Goal: Task Accomplishment & Management: Manage account settings

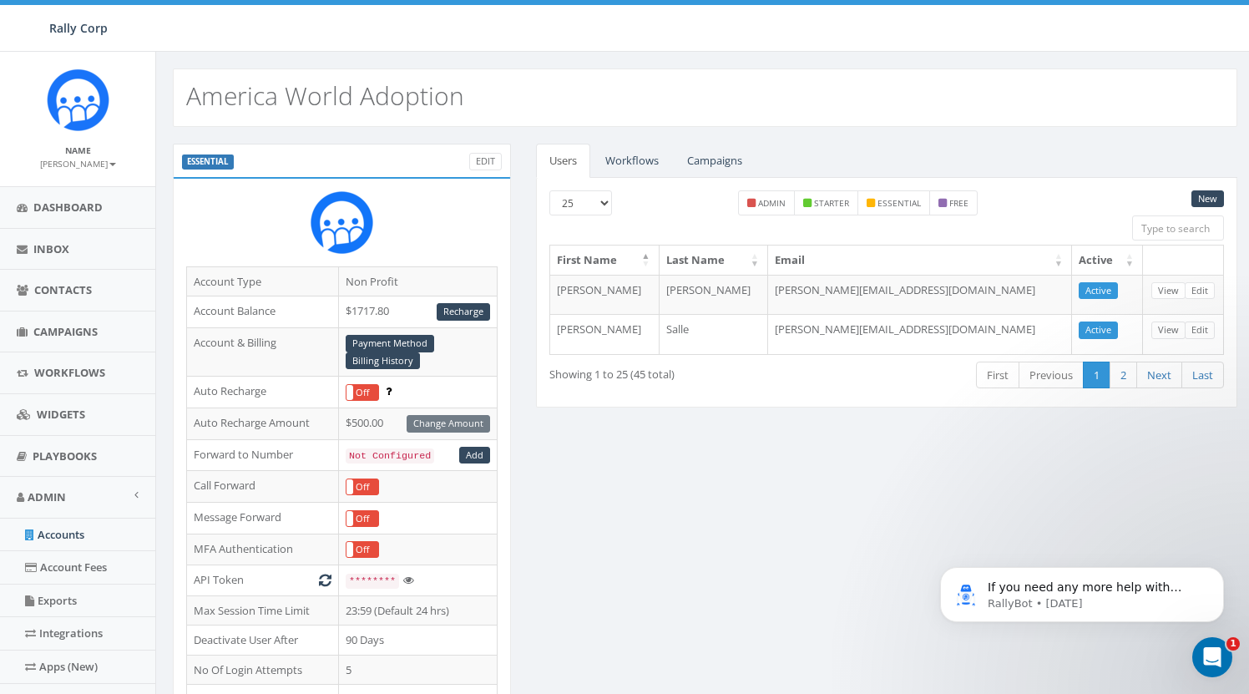
click at [91, 162] on small "[PERSON_NAME]" at bounding box center [78, 164] width 76 height 12
click at [79, 208] on link "Sign Out" at bounding box center [84, 209] width 132 height 21
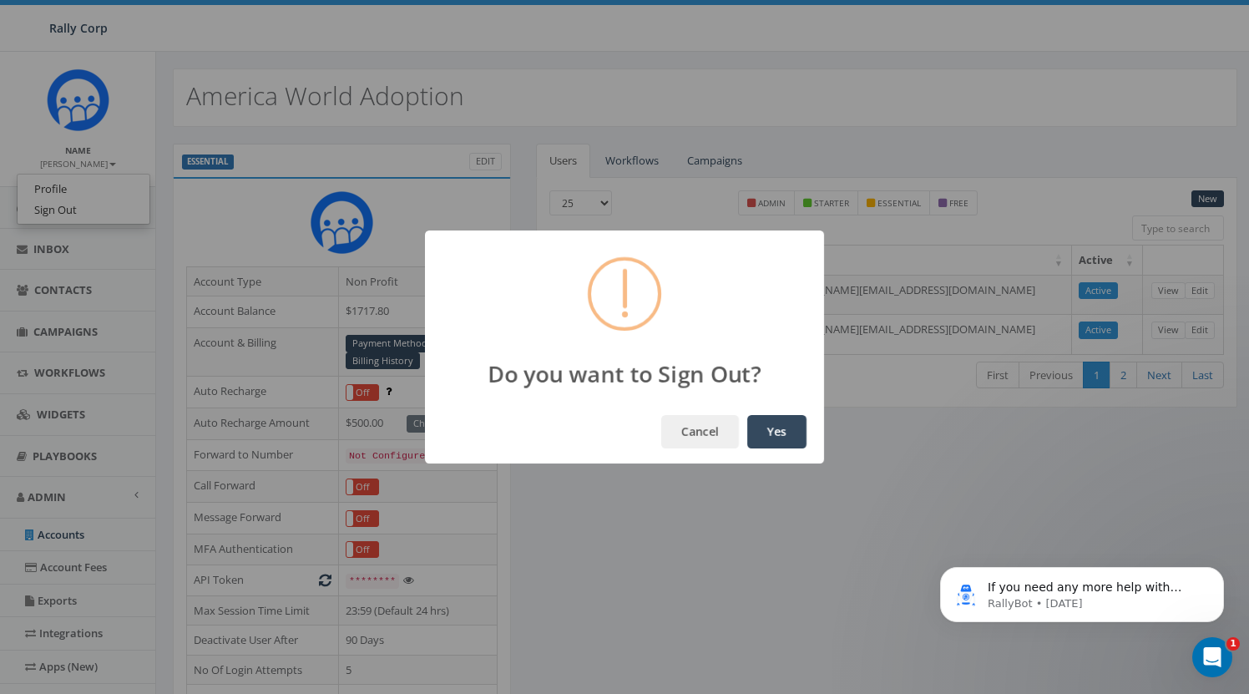
click at [768, 426] on button "Yes" at bounding box center [776, 431] width 59 height 33
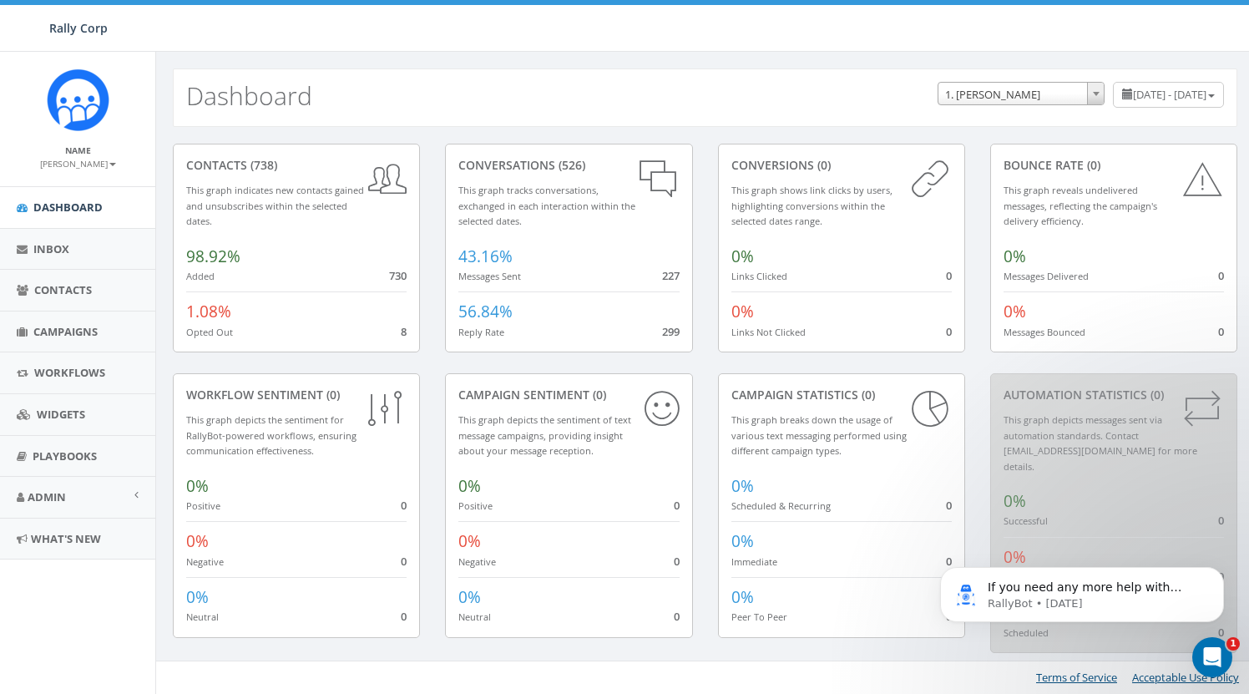
click at [78, 165] on small "[PERSON_NAME]" at bounding box center [78, 164] width 76 height 12
click at [72, 184] on link "Profile" at bounding box center [84, 189] width 132 height 21
click at [74, 493] on link "Admin" at bounding box center [77, 497] width 155 height 41
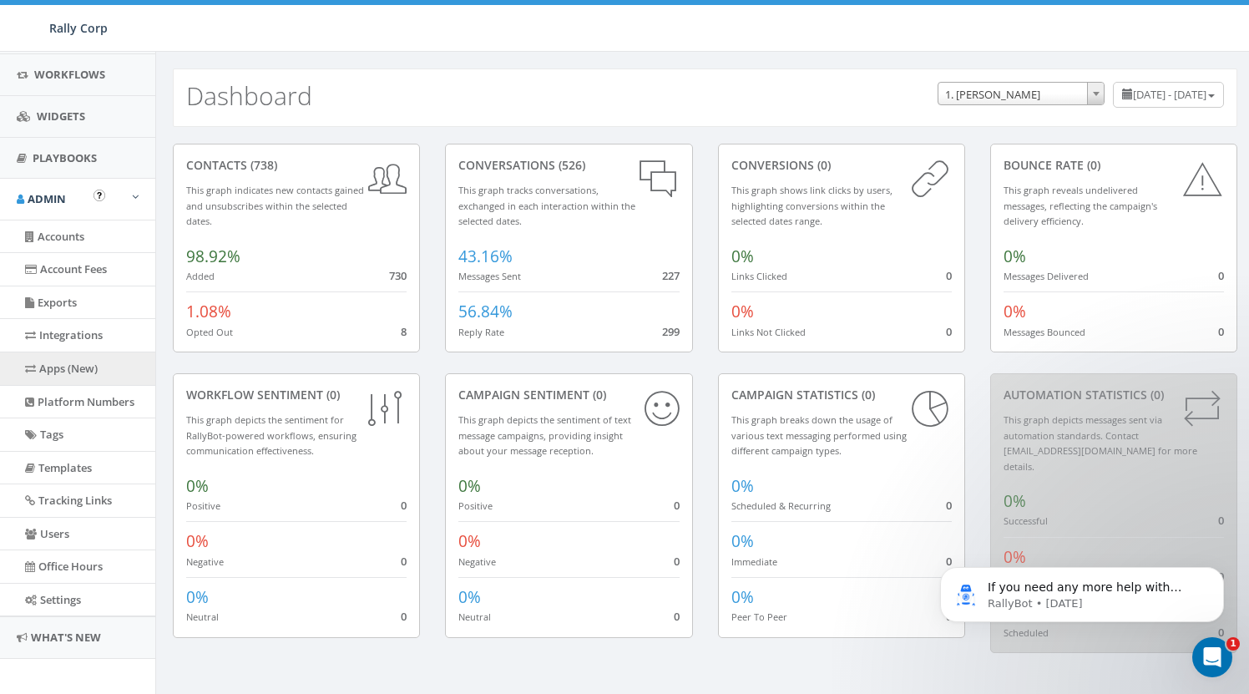
scroll to position [297, 0]
click at [70, 367] on link "Apps (New)" at bounding box center [77, 369] width 155 height 33
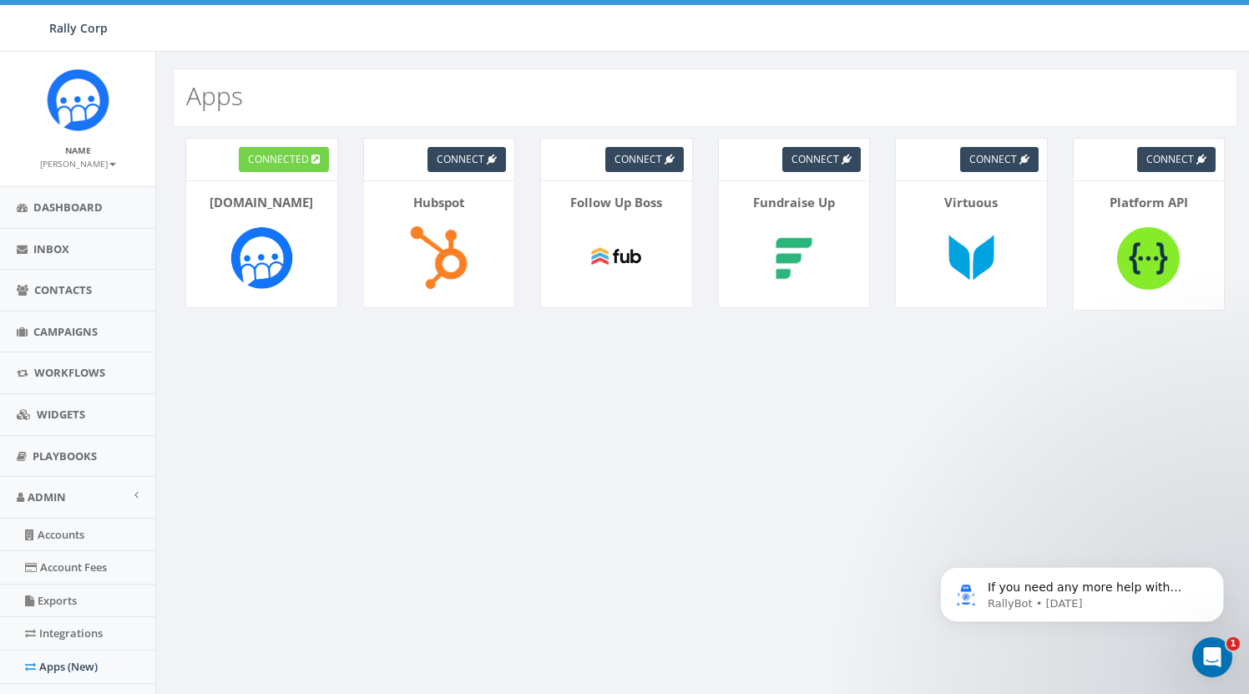
click at [286, 155] on span "connected" at bounding box center [278, 159] width 61 height 14
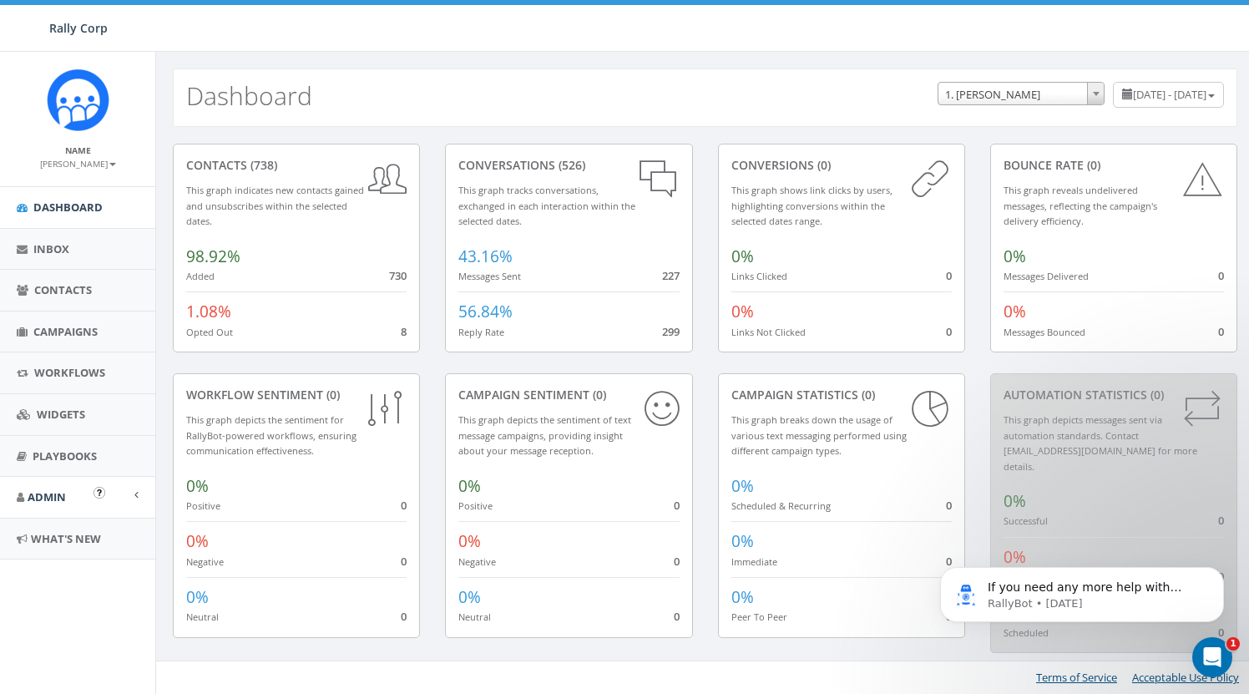
click at [53, 492] on span "Admin" at bounding box center [47, 496] width 38 height 15
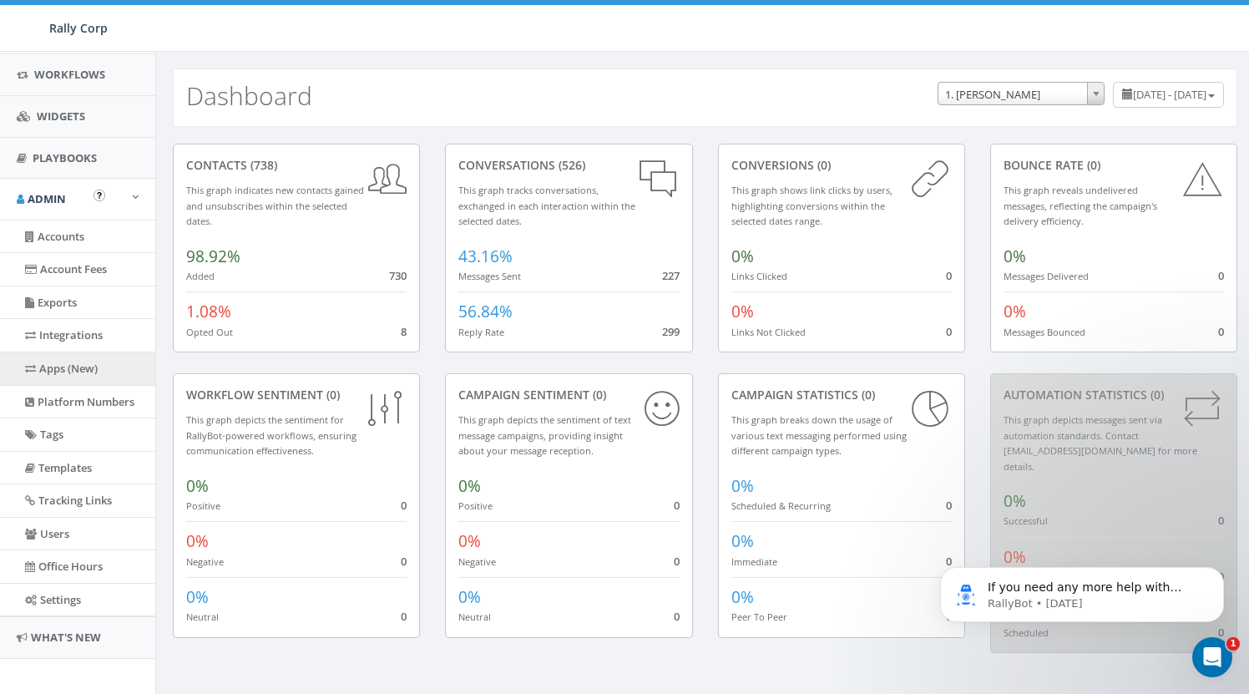
scroll to position [297, 0]
click at [60, 364] on link "Apps (New)" at bounding box center [77, 369] width 155 height 33
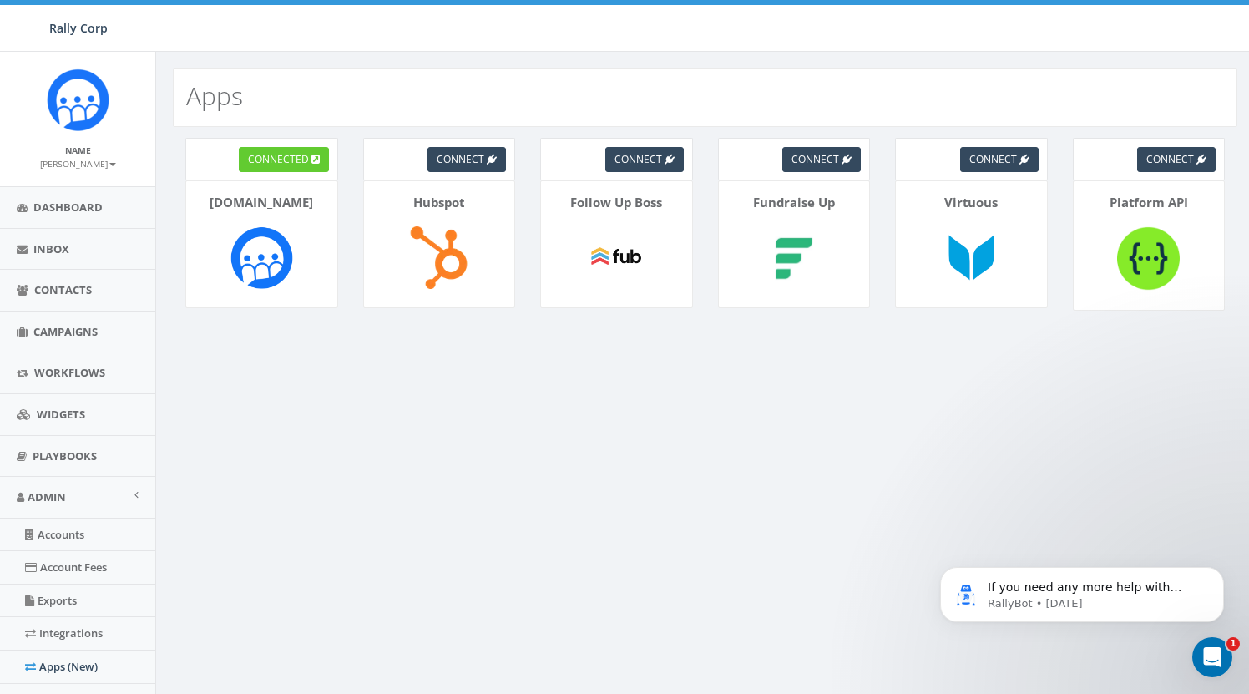
click at [83, 165] on small "[PERSON_NAME]" at bounding box center [78, 164] width 76 height 12
click at [74, 210] on link "Sign Out" at bounding box center [84, 209] width 132 height 21
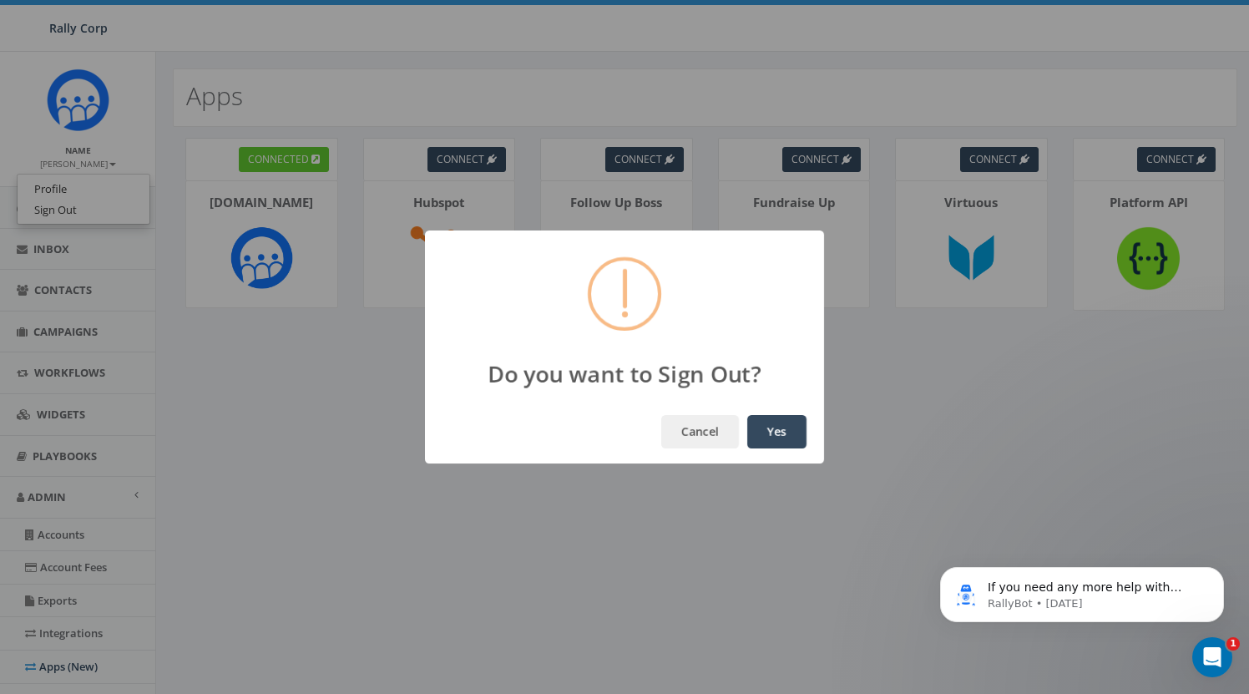
click at [776, 435] on button "Yes" at bounding box center [776, 431] width 59 height 33
